Goal: Information Seeking & Learning: Check status

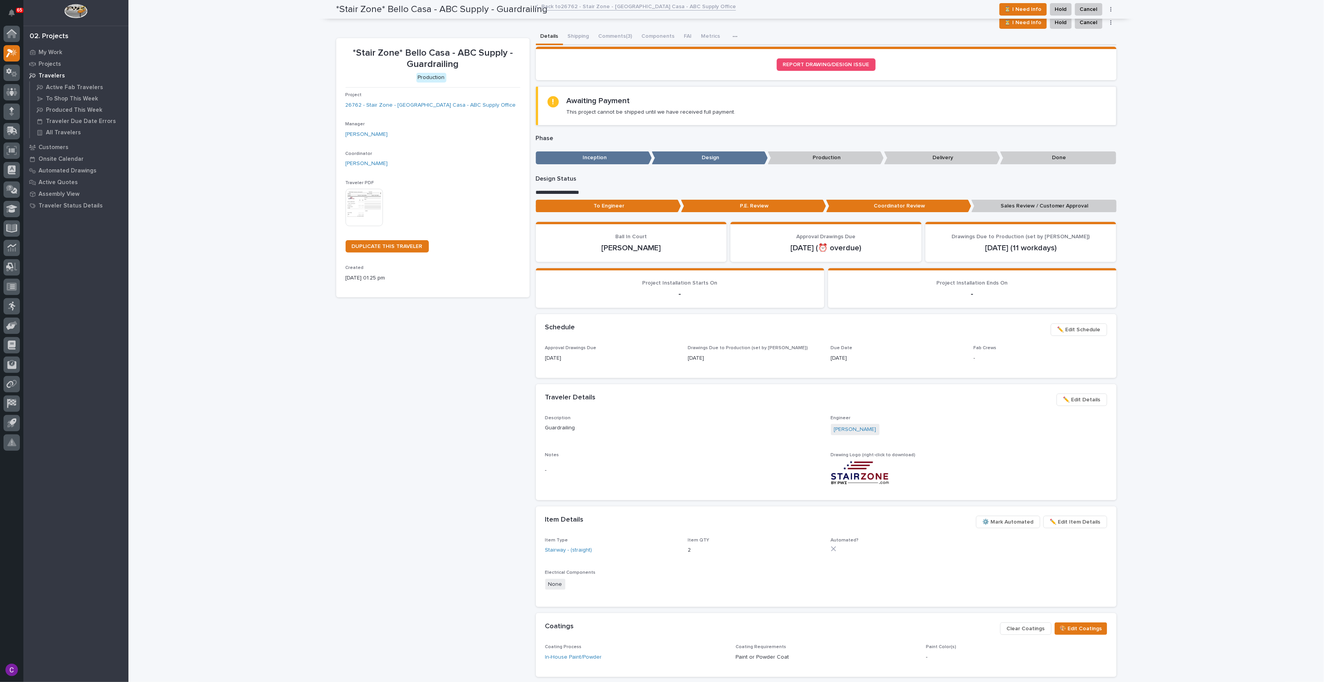
scroll to position [47, 0]
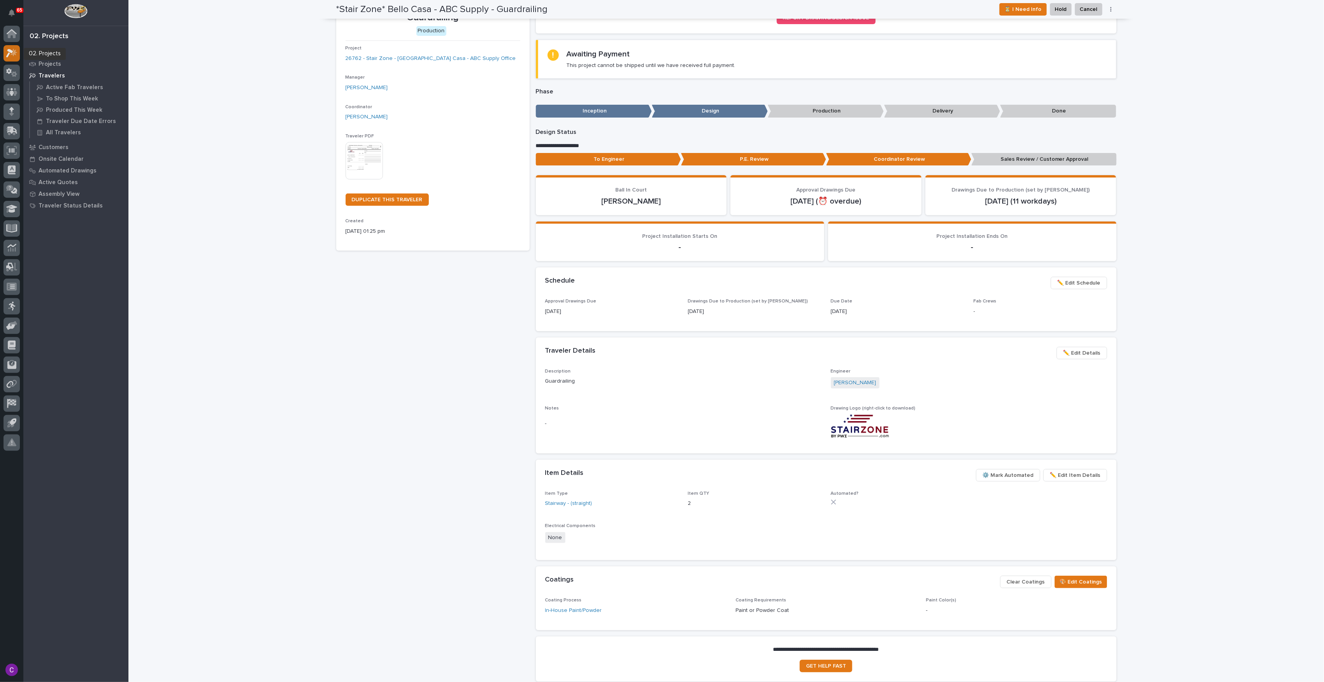
click at [9, 56] on icon at bounding box center [11, 53] width 11 height 9
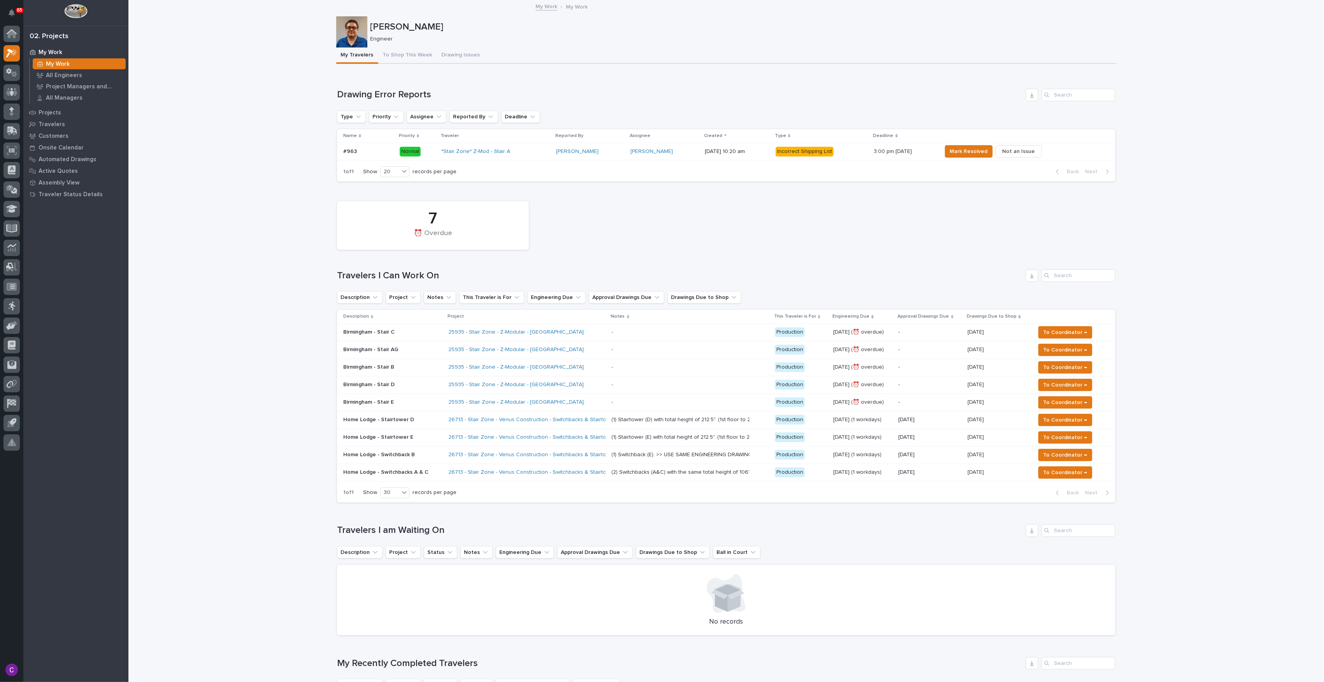
click at [556, 349] on div "25935 - Stair Zone - Z-Modular - [GEOGRAPHIC_DATA]" at bounding box center [516, 349] width 136 height 7
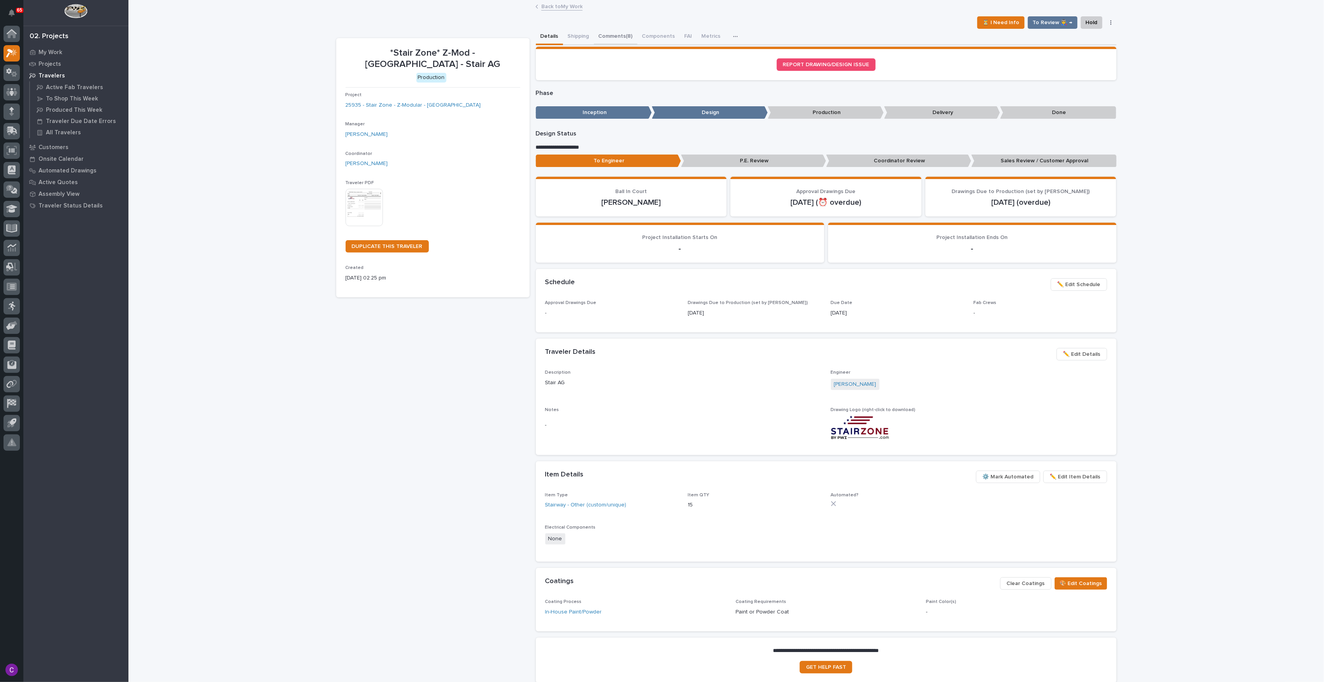
click at [617, 39] on button "Comments (8)" at bounding box center [616, 37] width 44 height 16
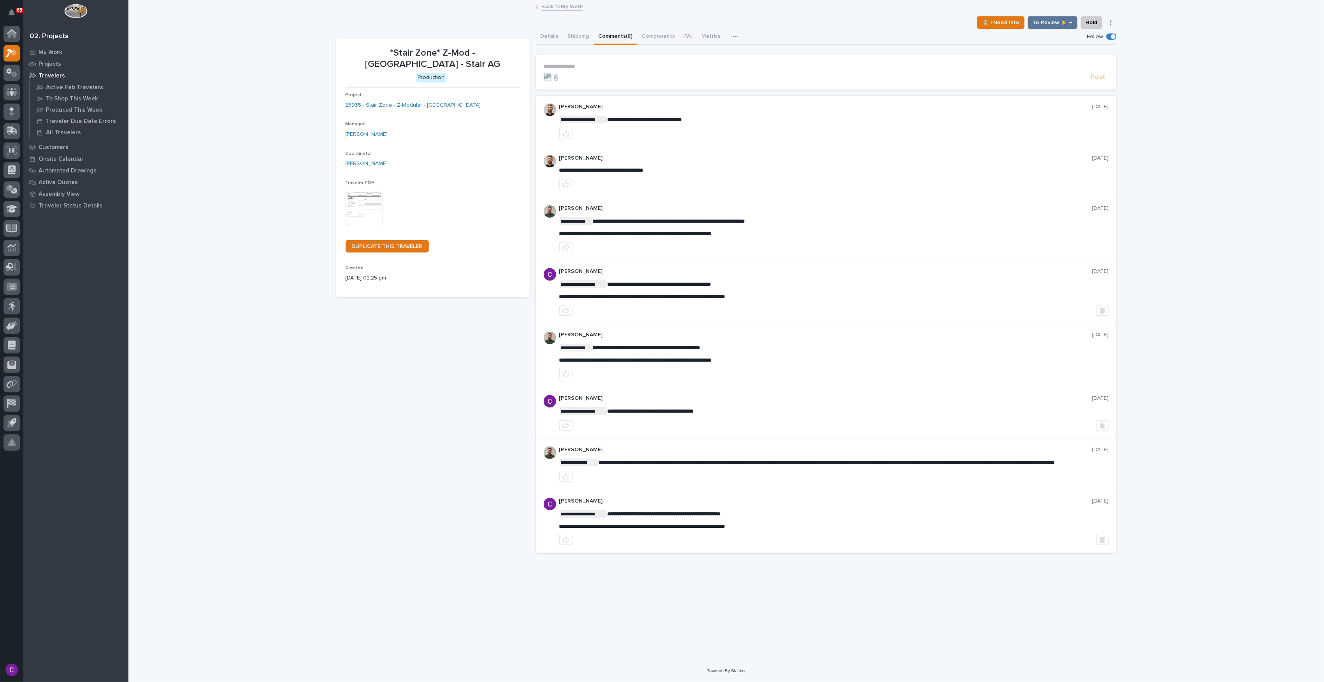
drag, startPoint x: 655, startPoint y: 111, endPoint x: 669, endPoint y: 131, distance: 24.5
click at [553, 41] on button "Details" at bounding box center [549, 37] width 27 height 16
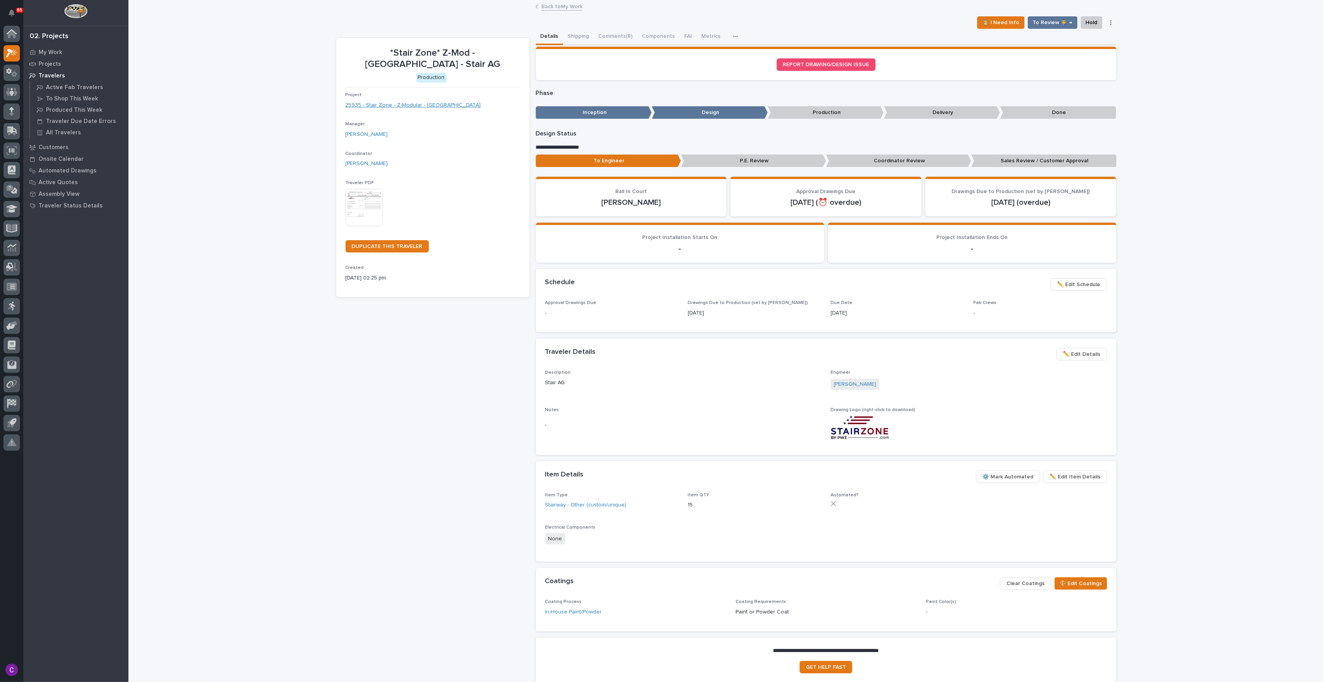
click at [422, 102] on link "25935 - Stair Zone - Z-Modular - [GEOGRAPHIC_DATA]" at bounding box center [413, 105] width 135 height 8
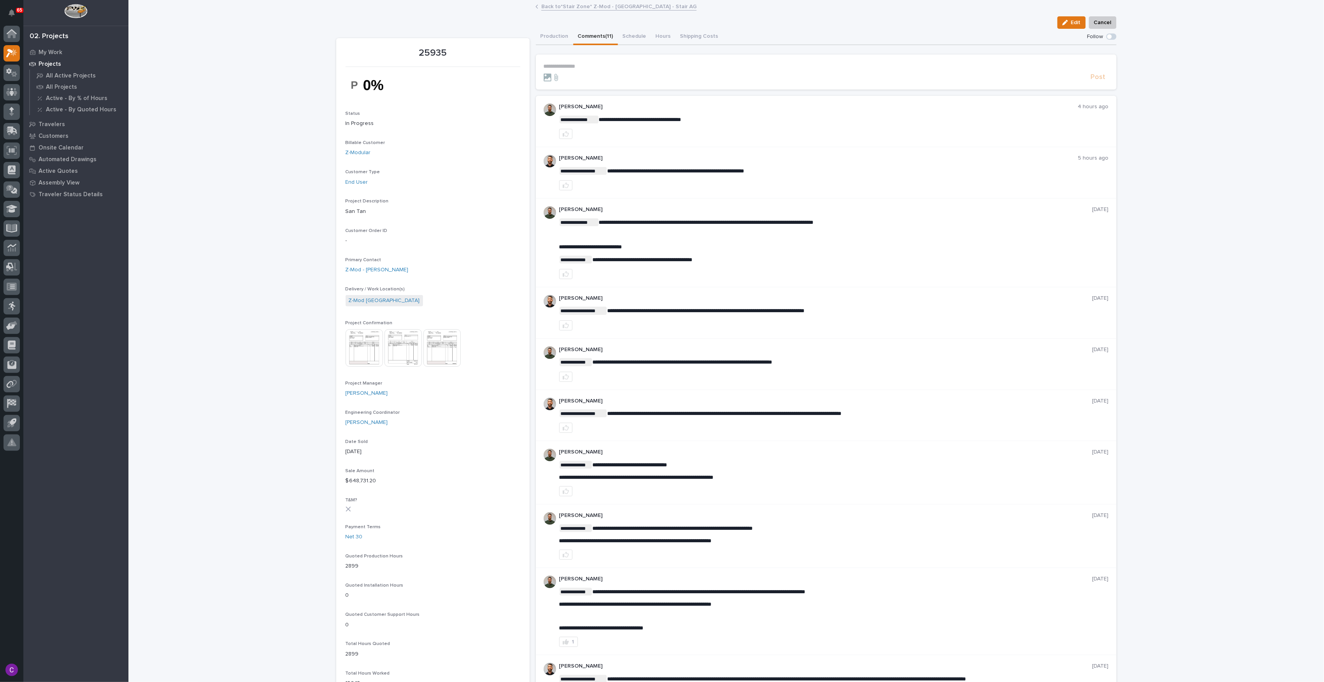
click at [595, 33] on button "Comments (11)" at bounding box center [595, 37] width 45 height 16
drag, startPoint x: 722, startPoint y: 98, endPoint x: 712, endPoint y: 83, distance: 19.3
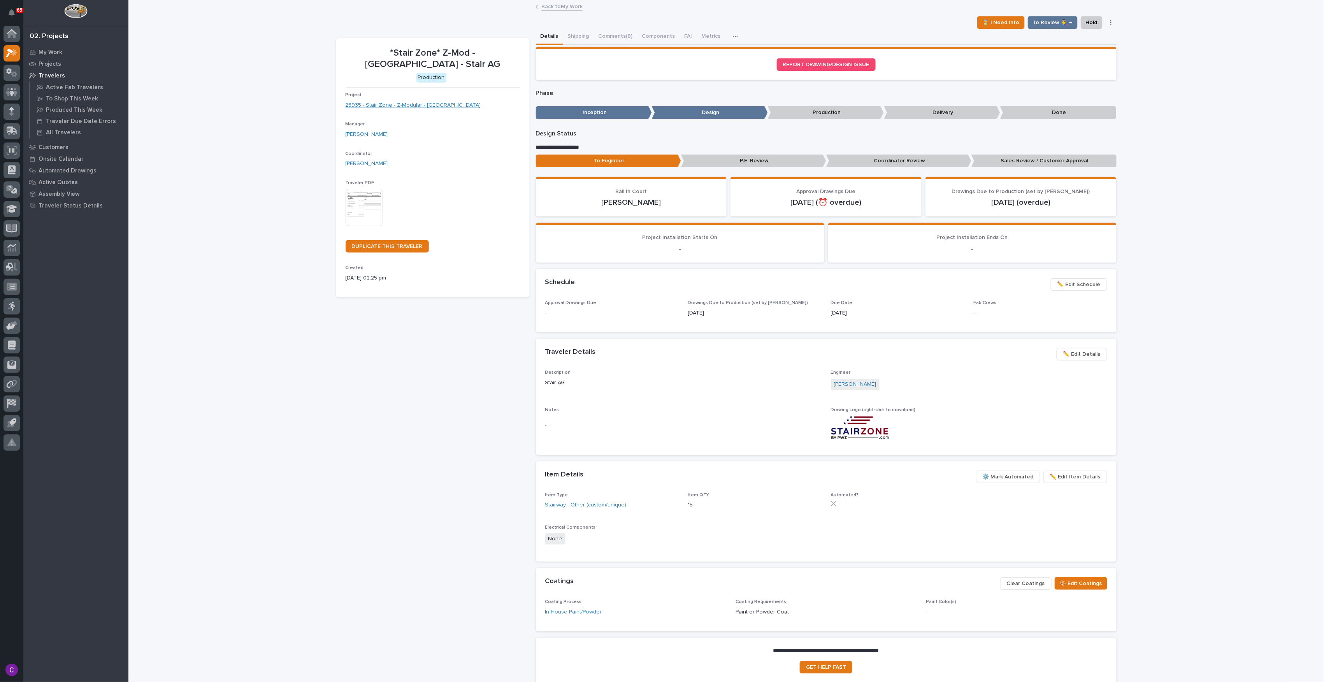
click at [402, 103] on link "25935 - Stair Zone - Z-Modular - [GEOGRAPHIC_DATA]" at bounding box center [413, 105] width 135 height 8
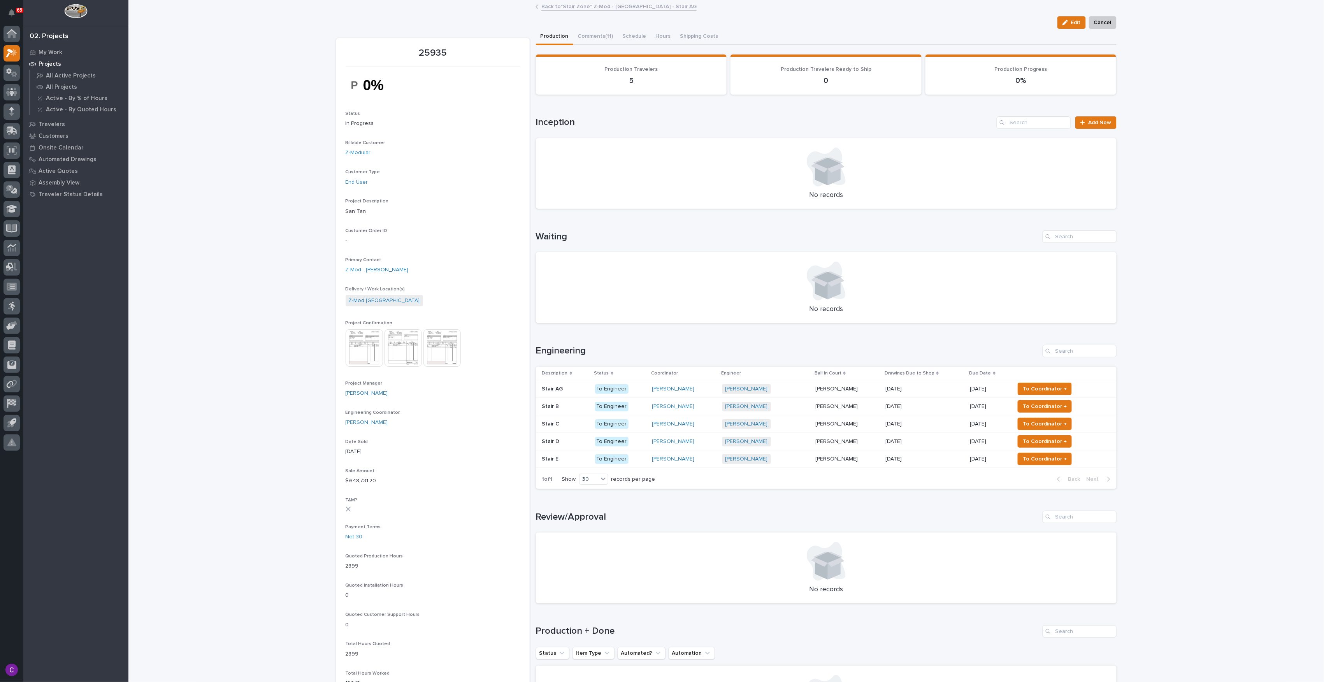
click at [579, 409] on div "Stair B Stair B" at bounding box center [565, 406] width 47 height 13
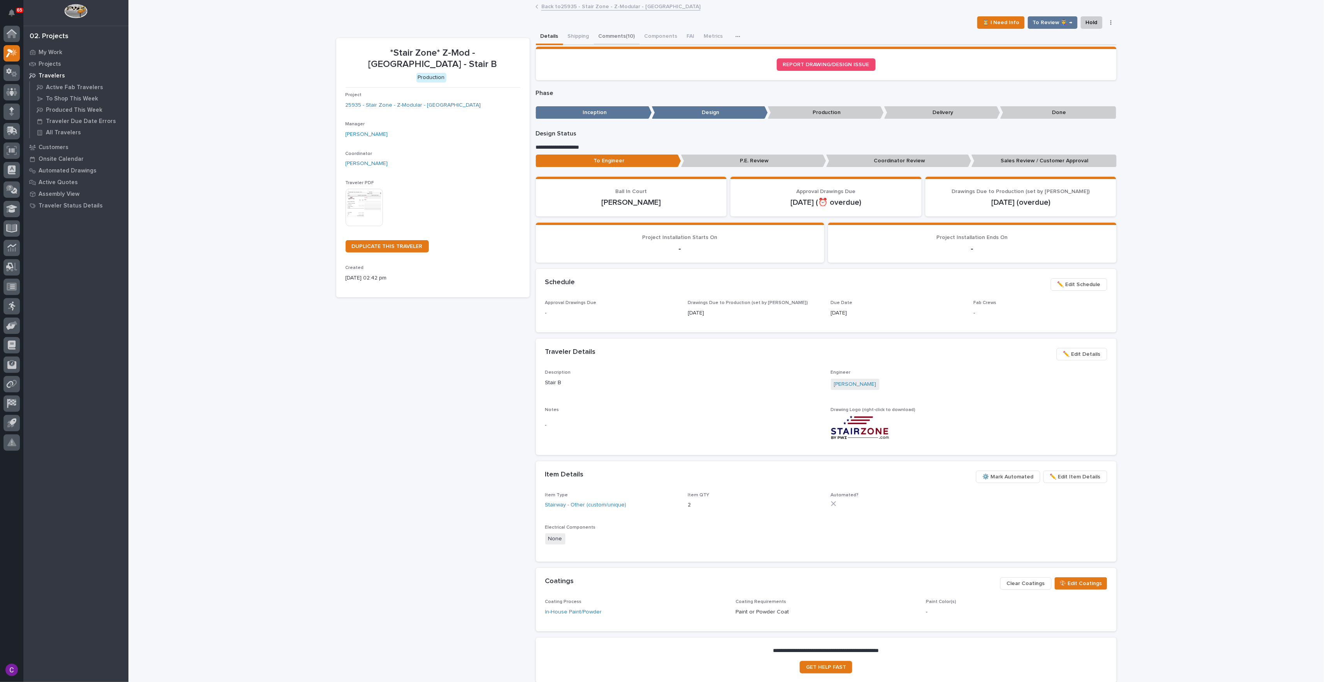
click at [606, 33] on button "Comments (10)" at bounding box center [617, 37] width 46 height 16
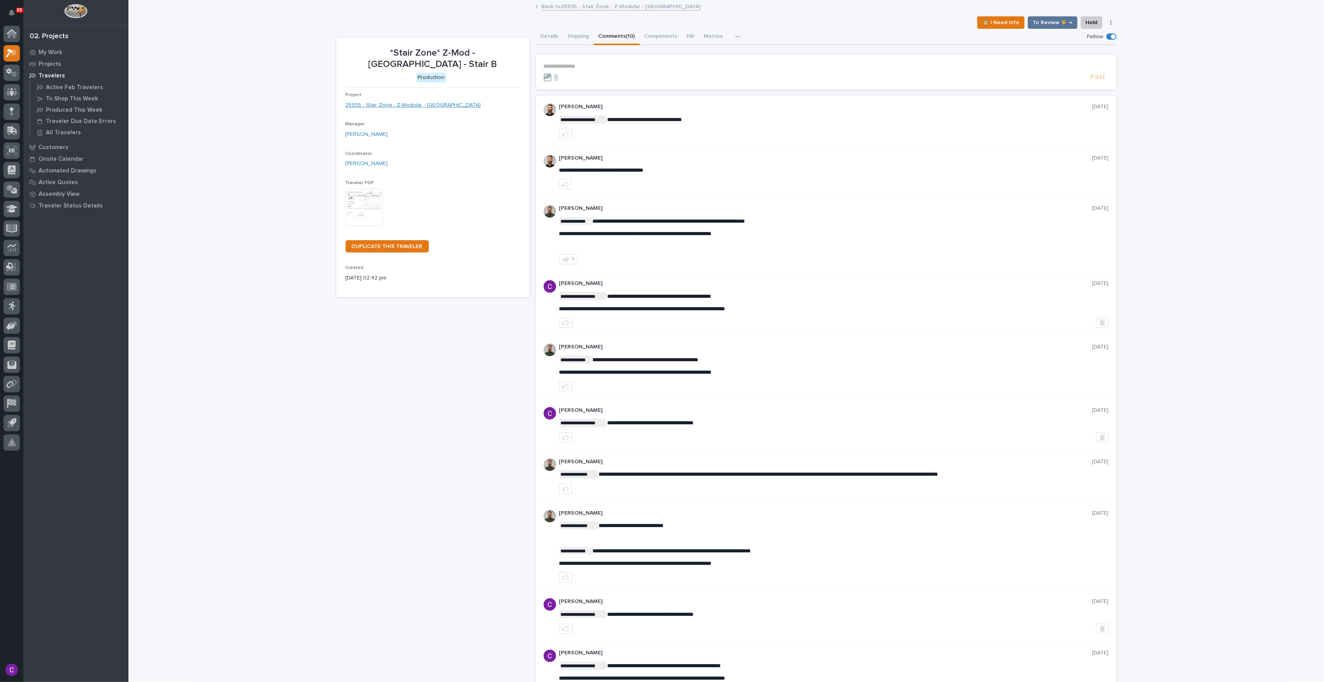
click at [418, 101] on link "25935 - Stair Zone - Z-Modular - [GEOGRAPHIC_DATA]" at bounding box center [413, 105] width 135 height 8
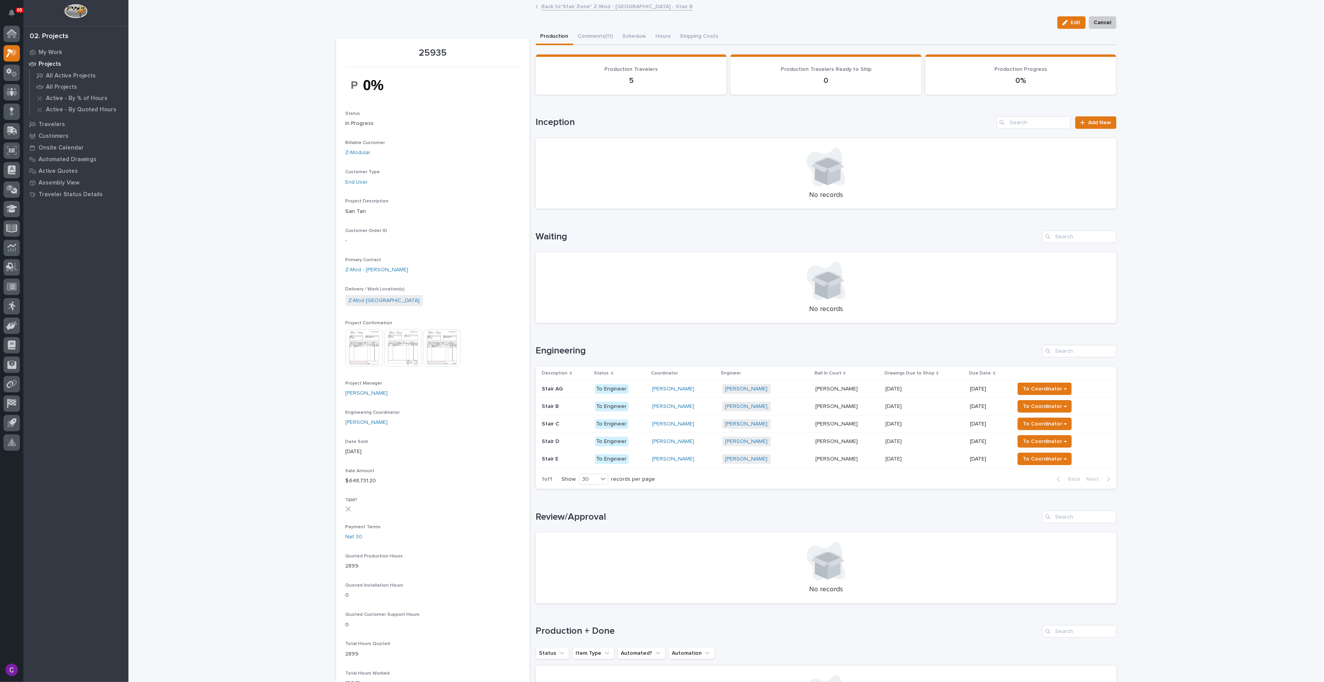
click at [561, 430] on div "Stair C Stair C" at bounding box center [565, 424] width 47 height 13
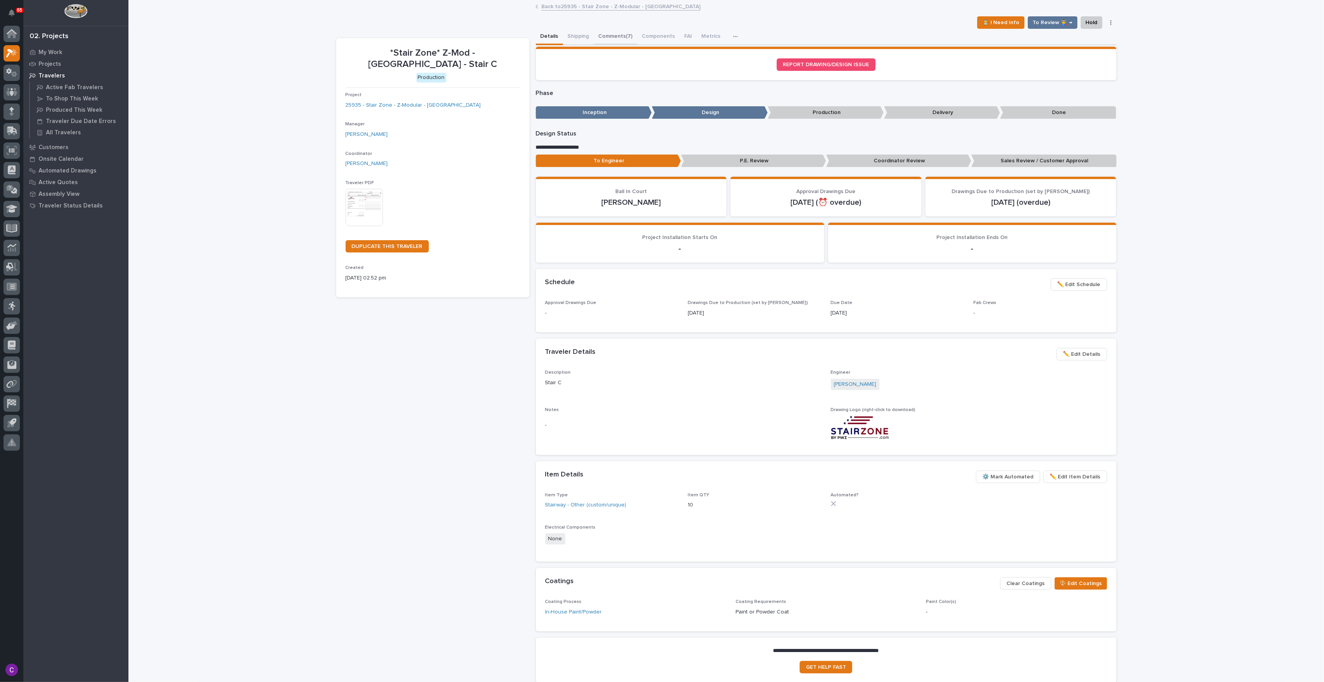
click at [617, 40] on button "Comments (7)" at bounding box center [616, 37] width 44 height 16
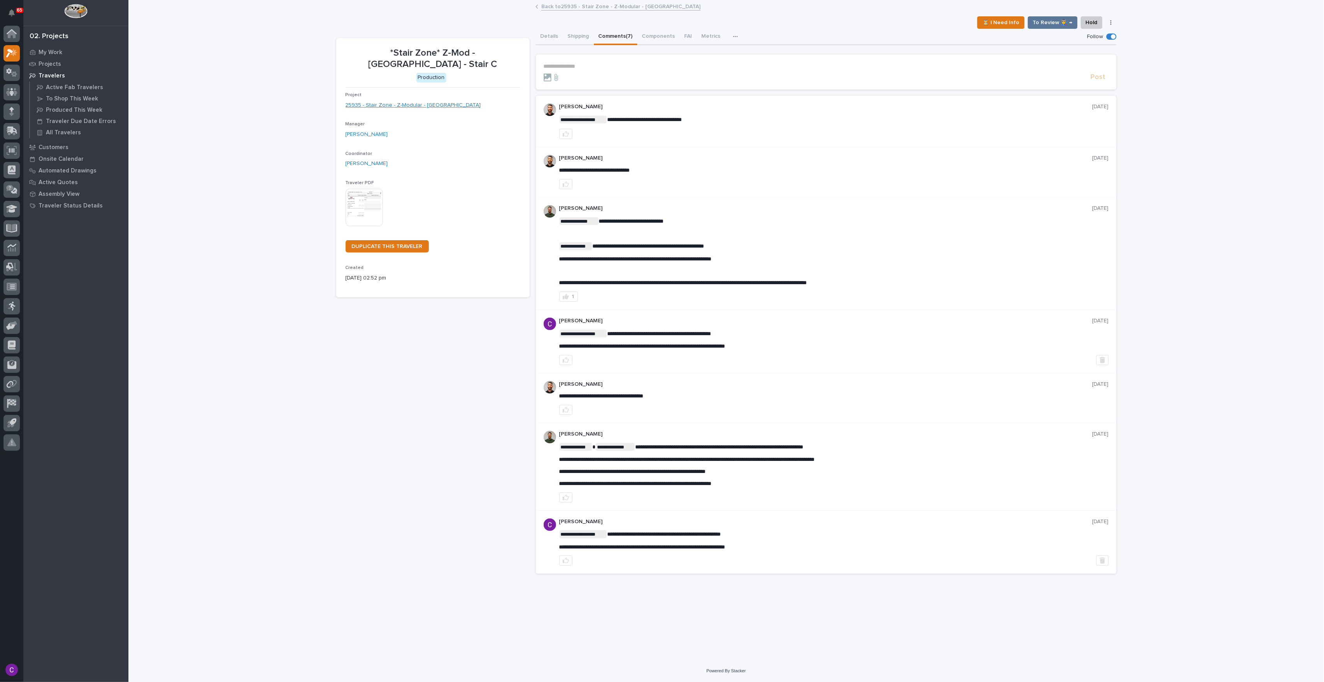
click at [380, 101] on link "25935 - Stair Zone - Z-Modular - [GEOGRAPHIC_DATA]" at bounding box center [413, 105] width 135 height 8
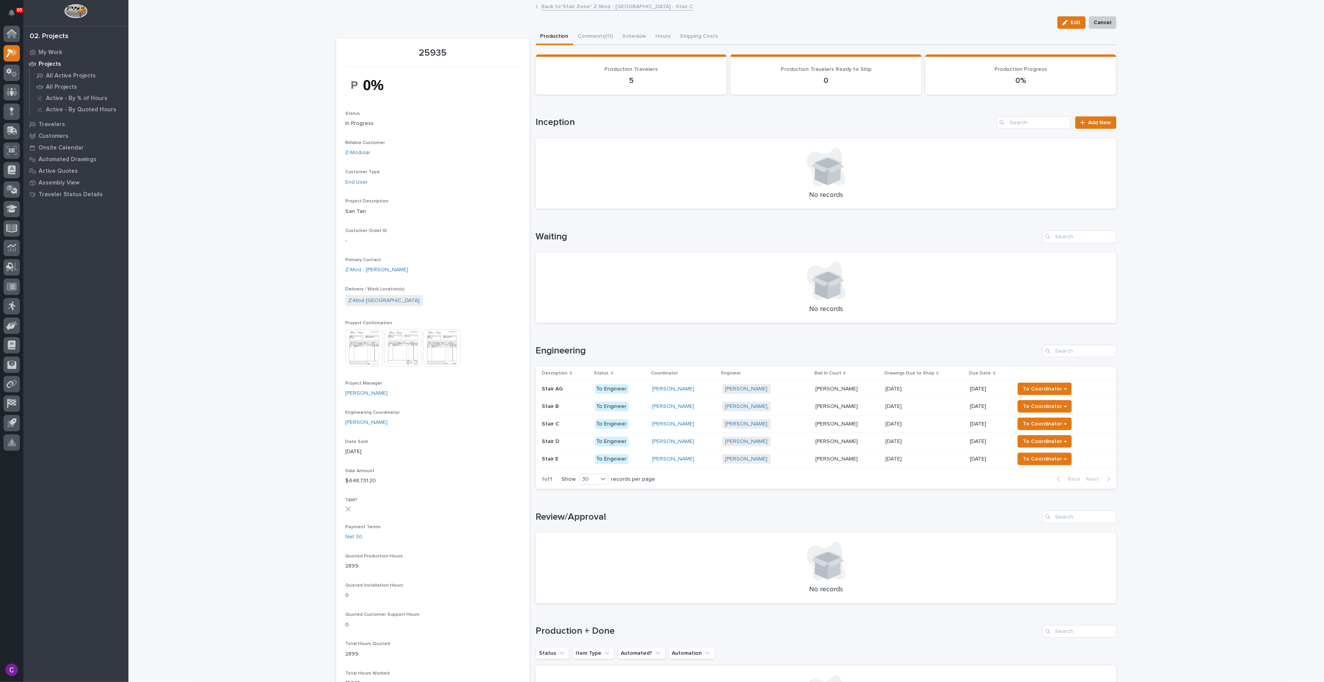
click at [575, 453] on div "Stair E Stair E" at bounding box center [565, 459] width 47 height 13
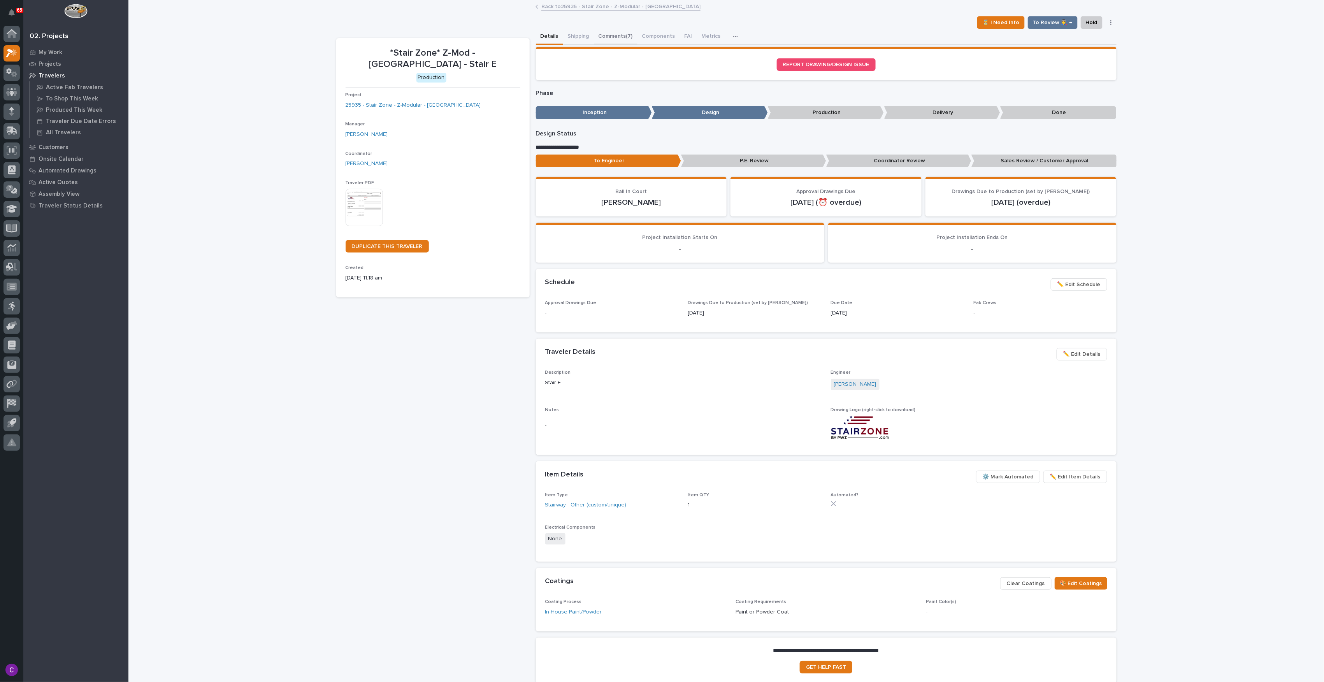
click at [606, 42] on button "Comments (7)" at bounding box center [616, 37] width 44 height 16
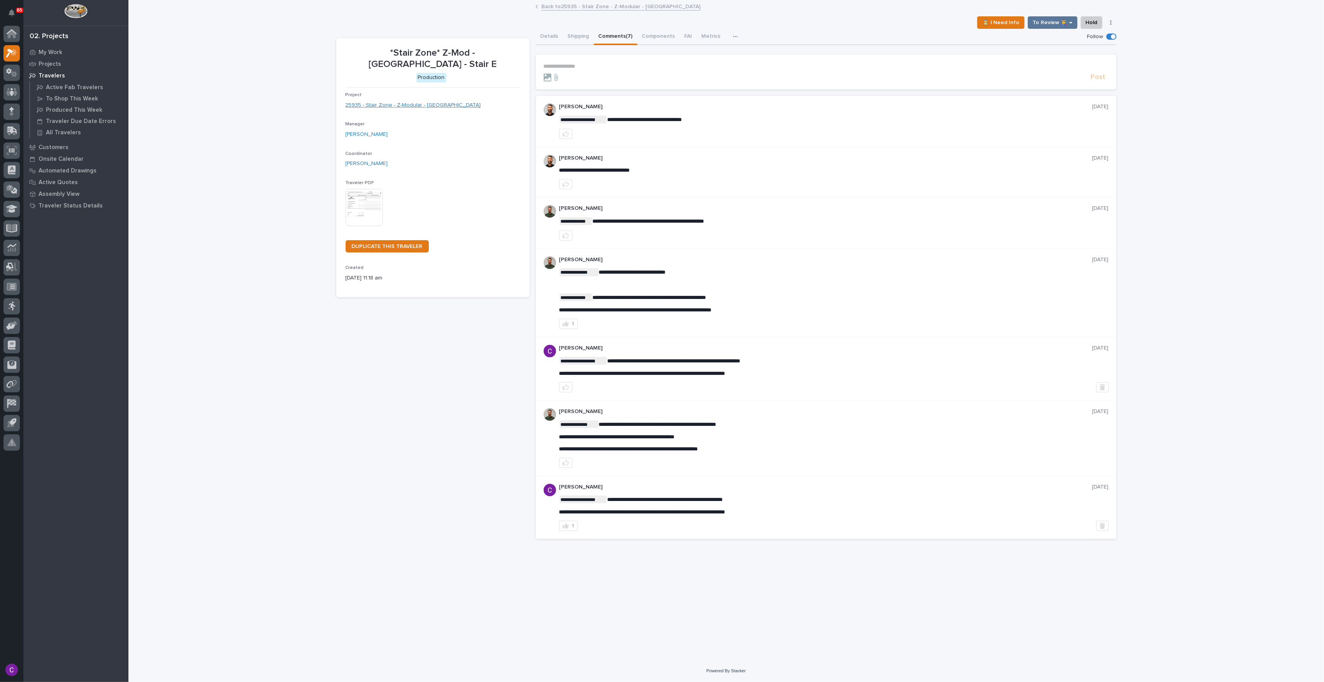
click at [402, 101] on link "25935 - Stair Zone - Z-Modular - [GEOGRAPHIC_DATA]" at bounding box center [413, 105] width 135 height 8
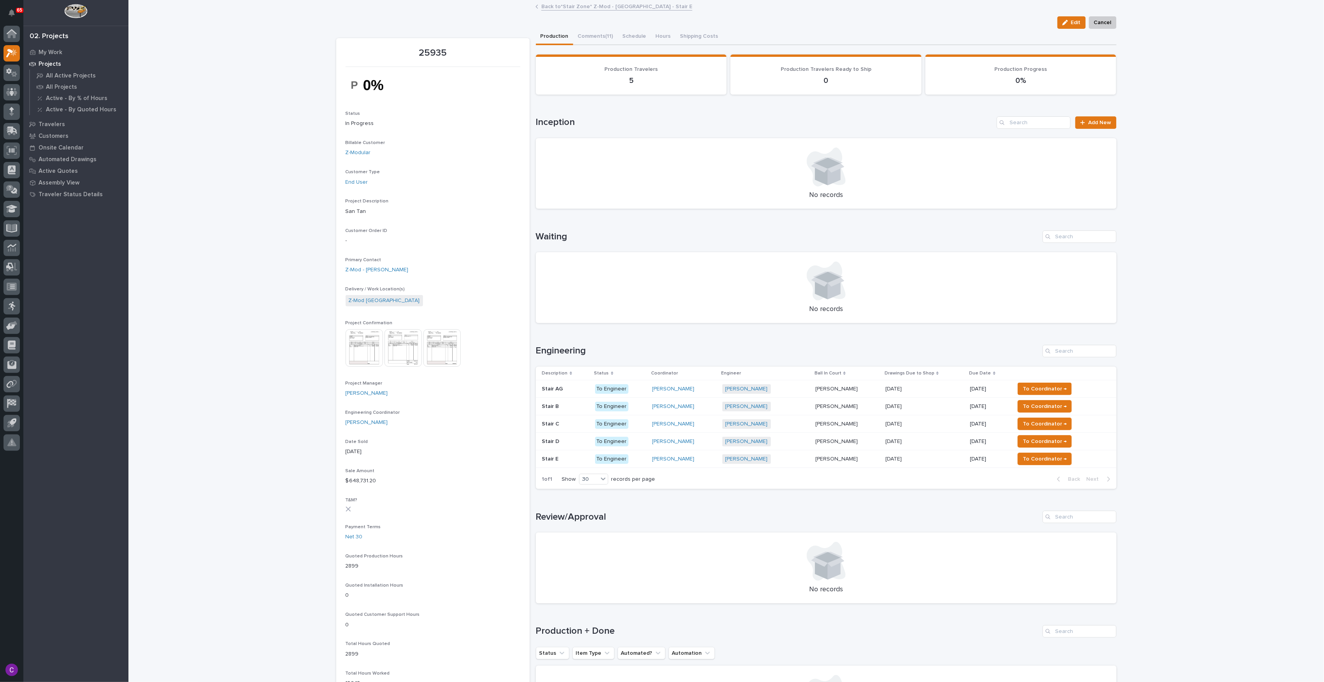
click at [577, 449] on td "Stair D Stair D" at bounding box center [564, 442] width 56 height 18
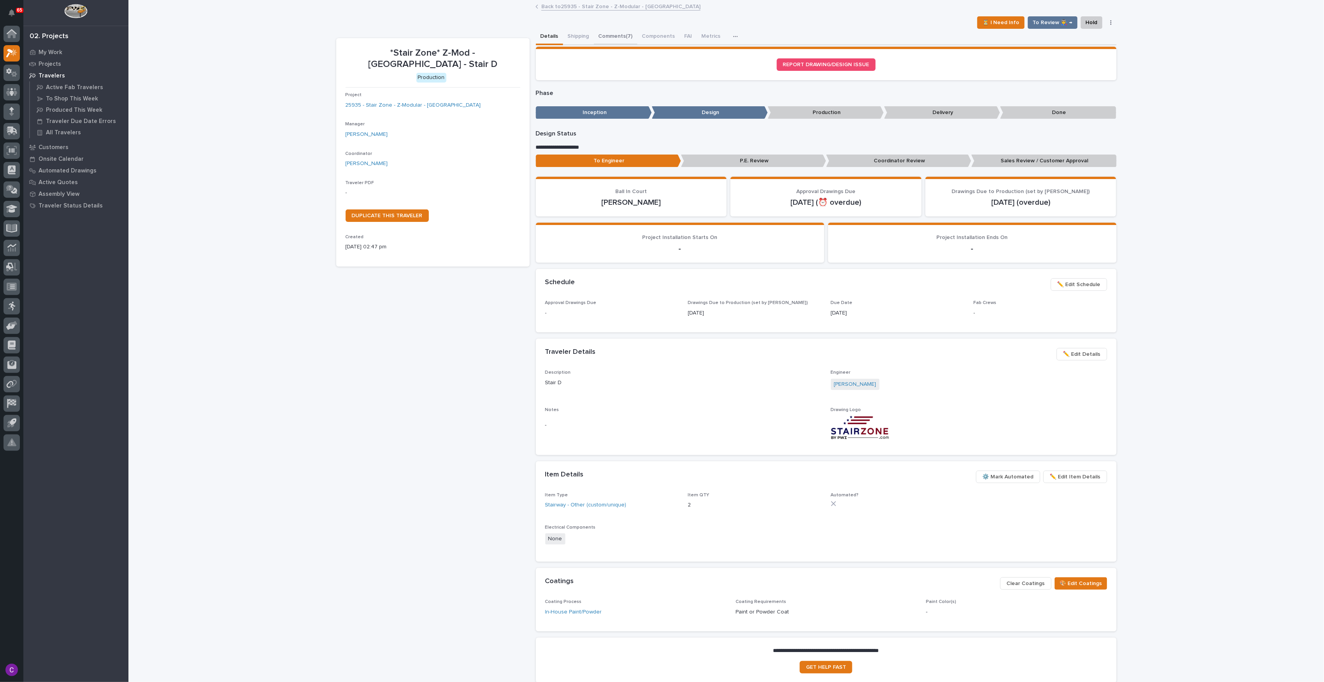
click at [614, 36] on button "Comments (7)" at bounding box center [616, 37] width 44 height 16
